Goal: Navigation & Orientation: Find specific page/section

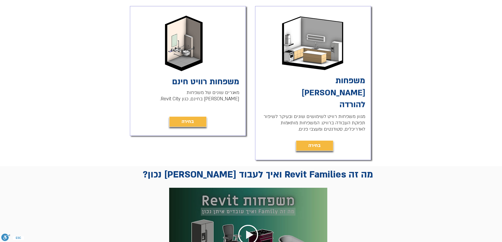
scroll to position [211, 0]
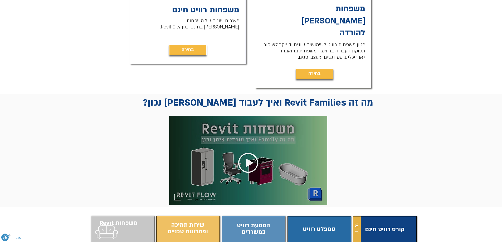
click at [130, 219] on span "התוכן משתנה כשעוברים עם העכבר" at bounding box center [122, 229] width 61 height 21
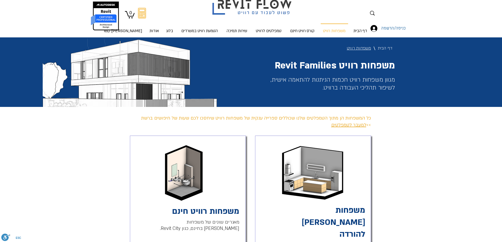
scroll to position [0, 0]
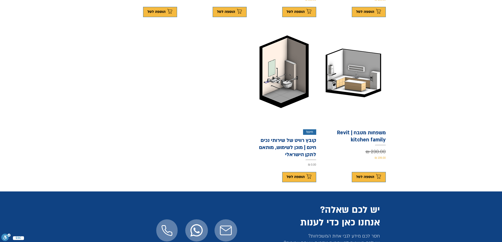
scroll to position [290, 0]
